Goal: Task Accomplishment & Management: Use online tool/utility

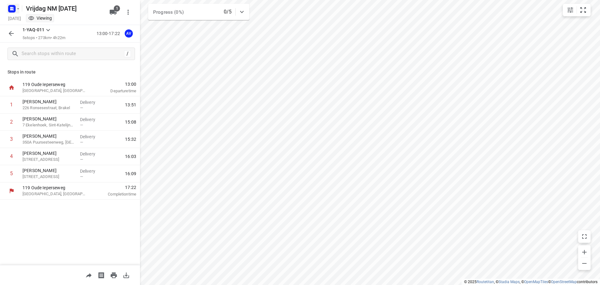
click at [12, 10] on icon "button" at bounding box center [11, 10] width 2 height 2
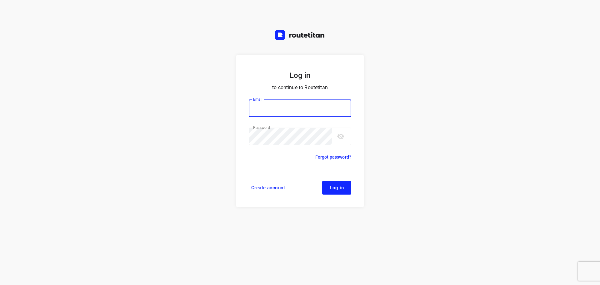
type input "[PERSON_NAME][EMAIL_ADDRESS][DOMAIN_NAME]"
click at [332, 188] on span "Log in" at bounding box center [337, 187] width 14 height 5
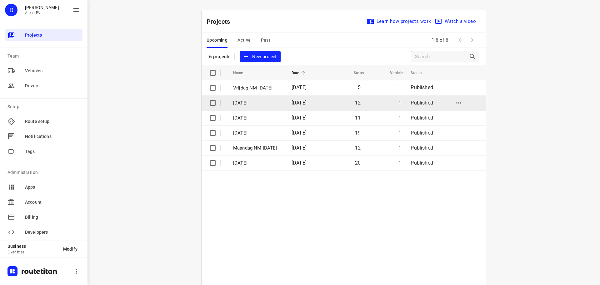
click at [262, 103] on p "[DATE]" at bounding box center [257, 102] width 49 height 7
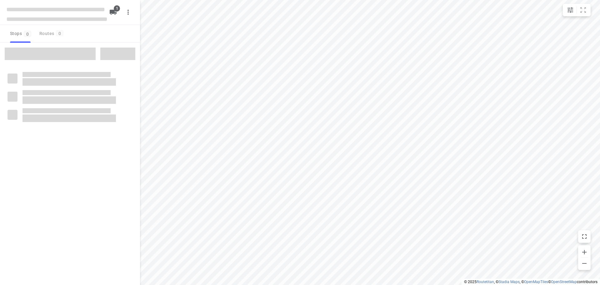
type input "distance"
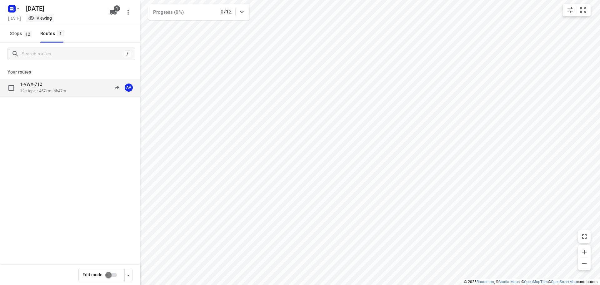
click at [66, 86] on div "1-VWX-712" at bounding box center [43, 84] width 46 height 7
